Goal: Obtain resource: Obtain resource

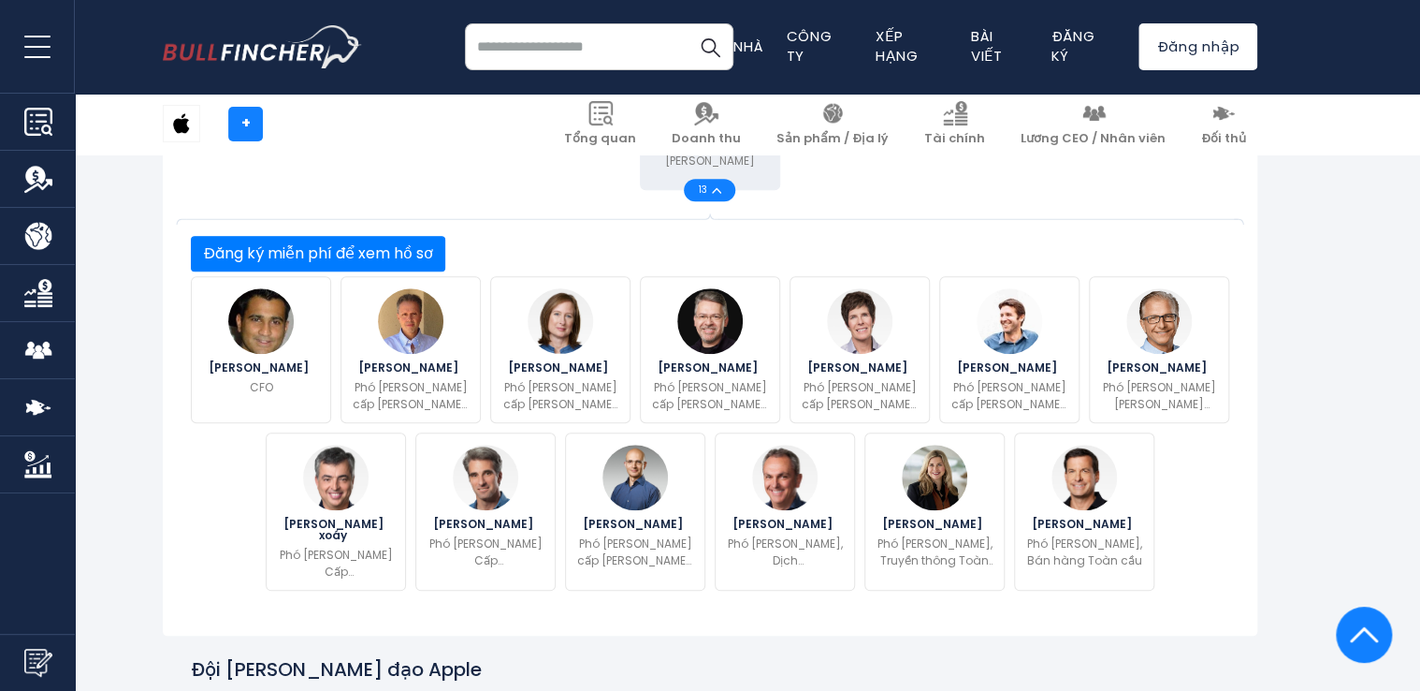
scroll to position [749, 0]
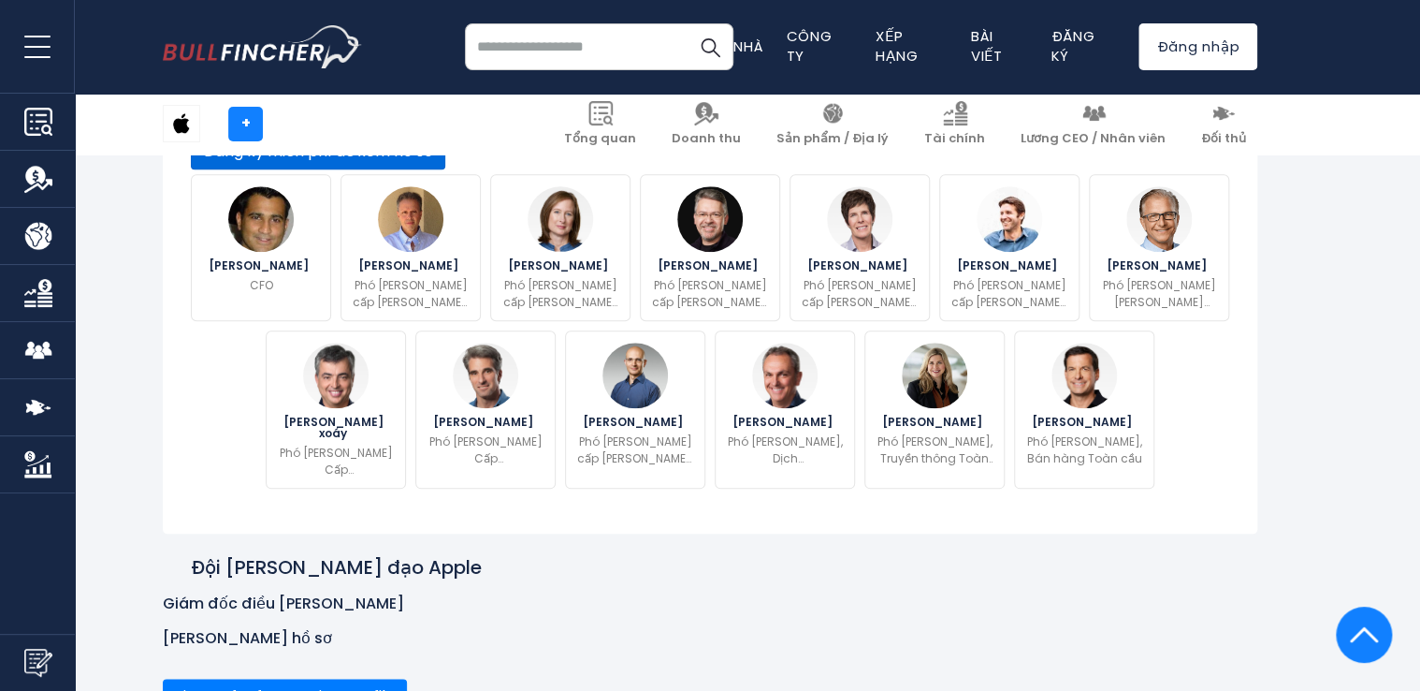
click at [445, 169] on button "Đăng ký miễn phí để xem hồ sơ" at bounding box center [318, 152] width 255 height 36
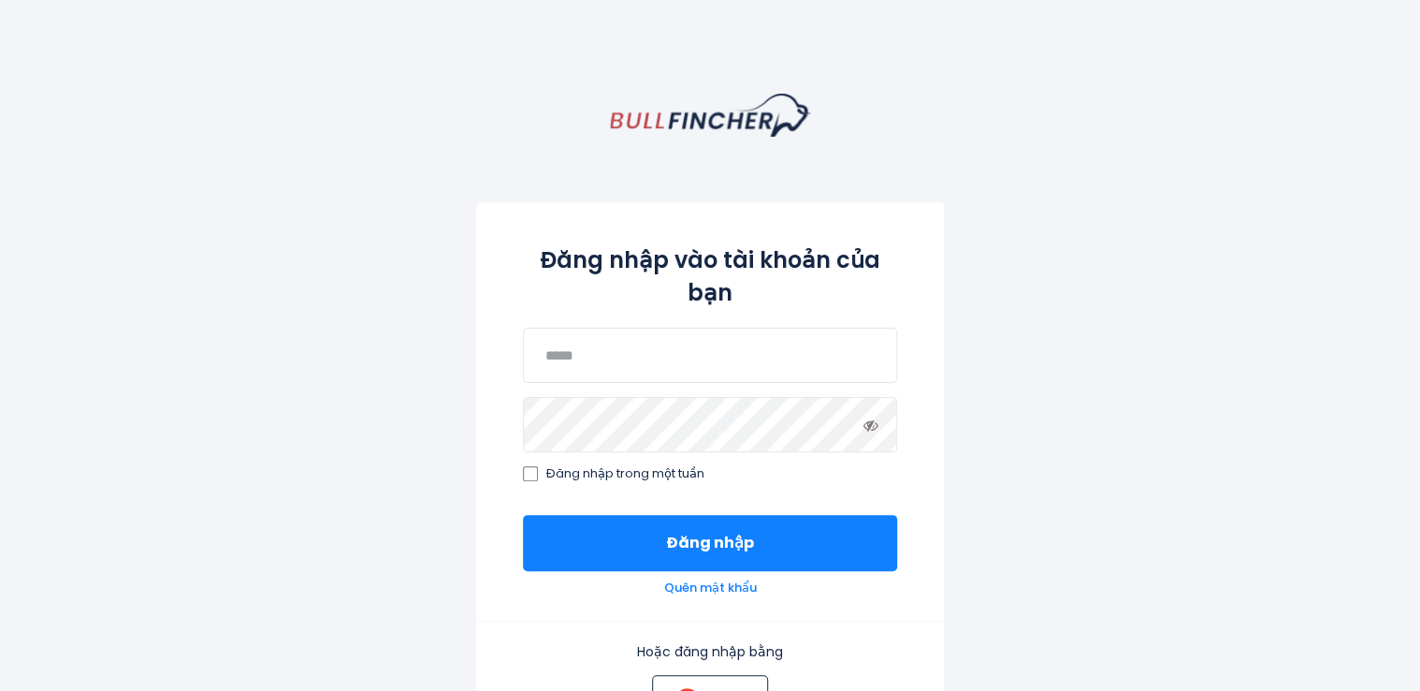
click at [714, 690] on p "Gmail" at bounding box center [724, 699] width 38 height 17
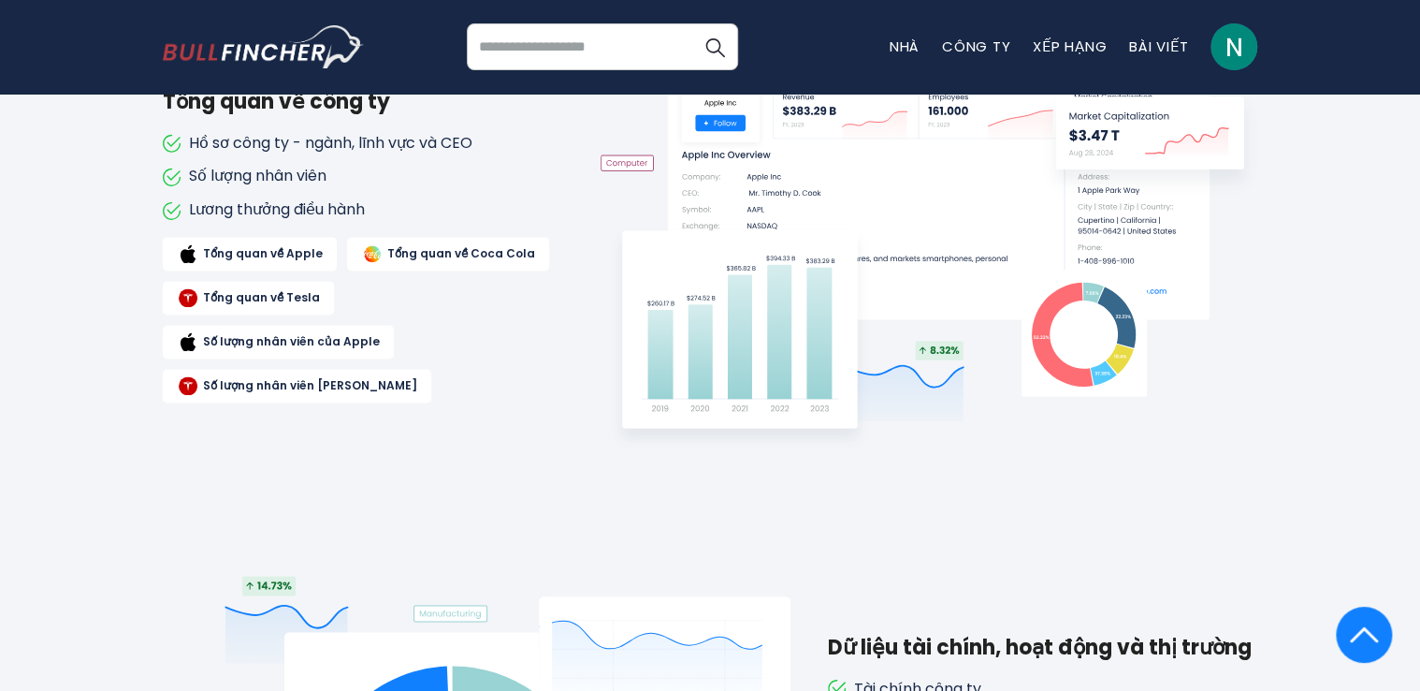
scroll to position [1066, 0]
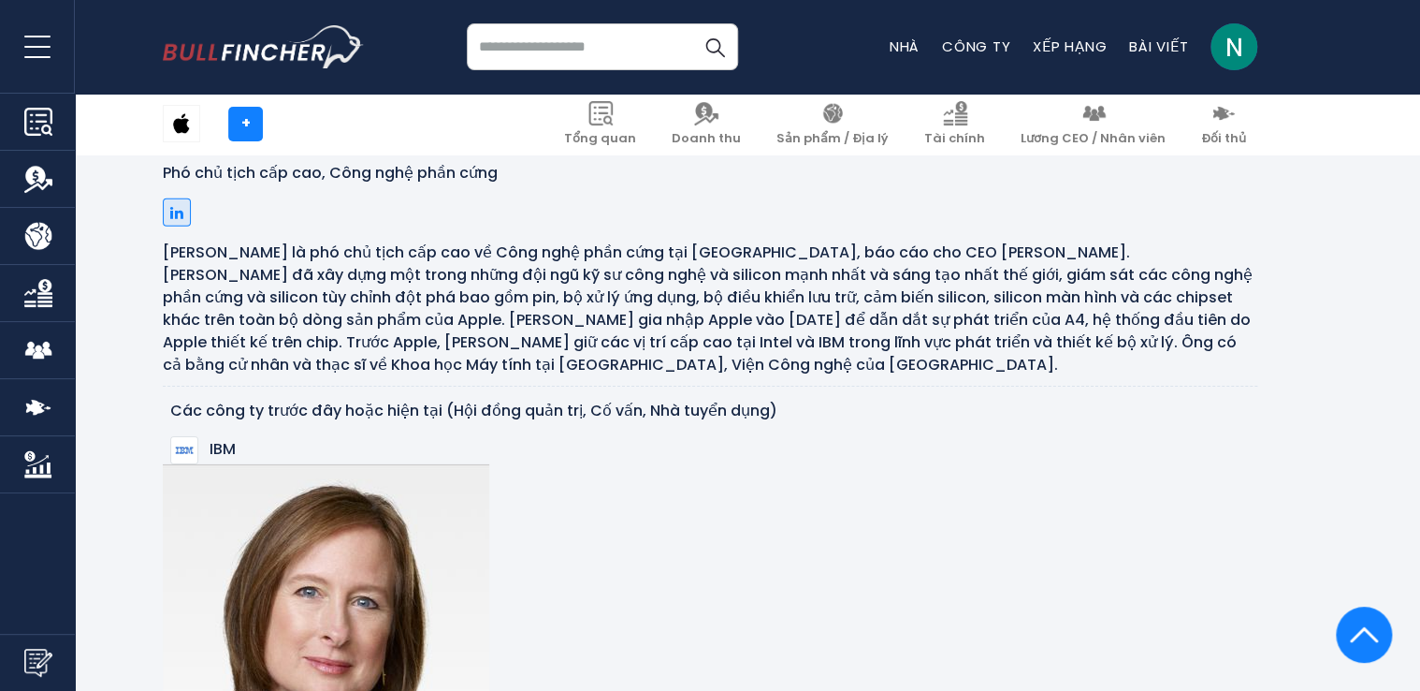
scroll to position [2994, 0]
